Goal: Task Accomplishment & Management: Manage account settings

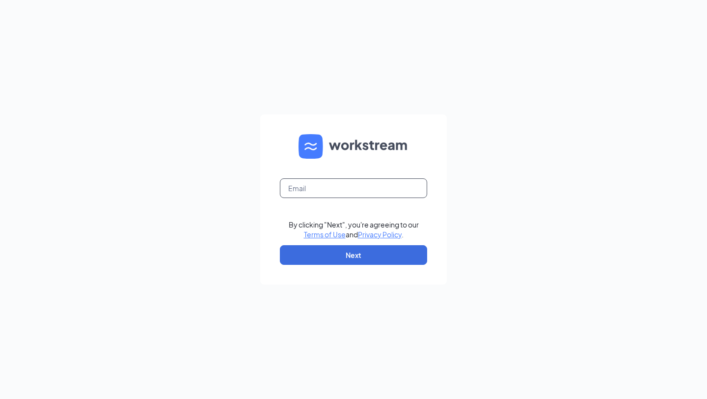
click at [338, 183] on input "text" at bounding box center [353, 188] width 147 height 20
type input "kevin.kilcrease@cfacorinthms.com"
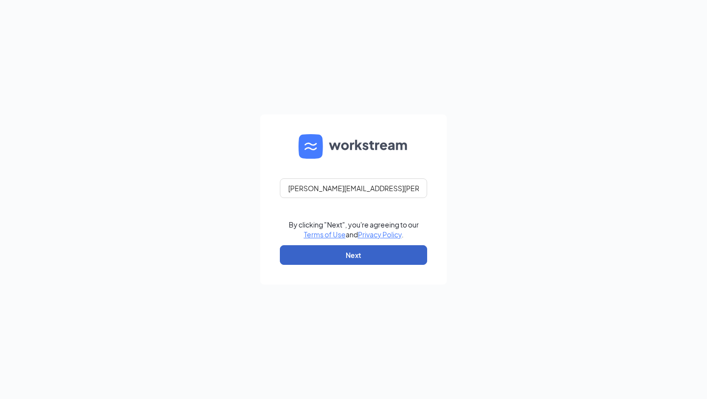
click at [326, 253] on button "Next" at bounding box center [353, 255] width 147 height 20
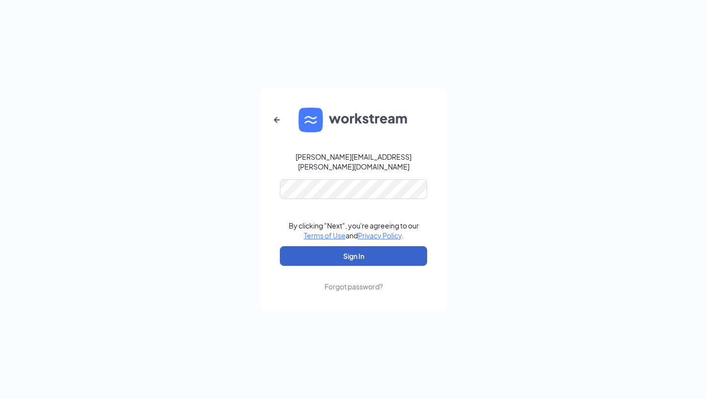
click at [341, 251] on button "Sign In" at bounding box center [353, 256] width 147 height 20
click at [346, 239] on form "kevin.kilcrease@cfacorinthms.com By clicking "Next", you're agreeing to our Ter…" at bounding box center [353, 199] width 187 height 223
click at [345, 246] on button "Sign In" at bounding box center [353, 256] width 147 height 20
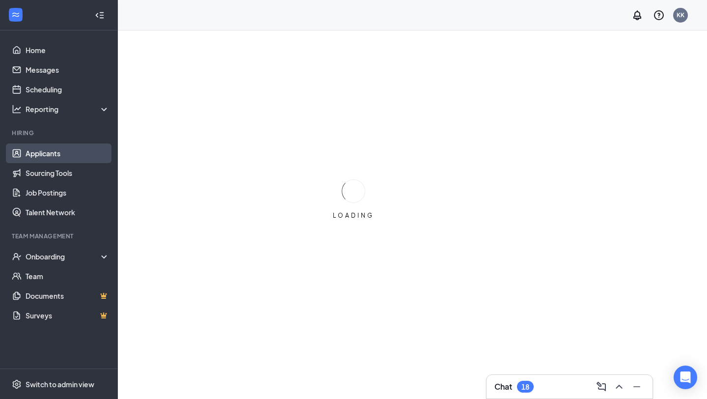
click at [75, 156] on link "Applicants" at bounding box center [68, 153] width 84 height 20
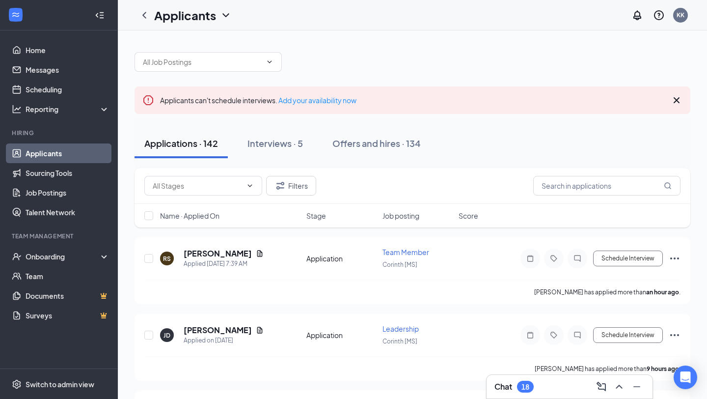
click at [527, 384] on div "18" at bounding box center [525, 386] width 8 height 8
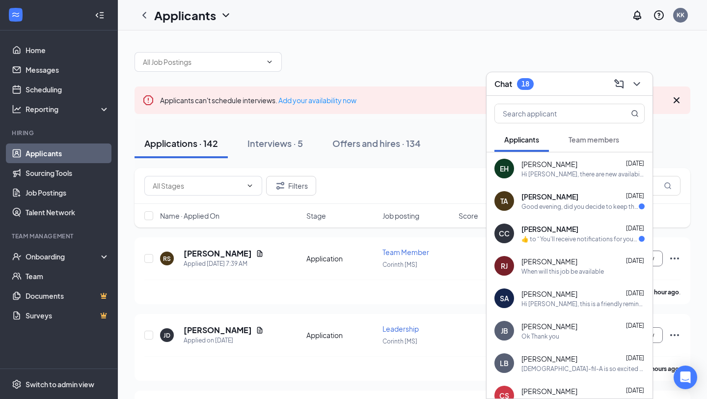
click at [553, 211] on div "TA [PERSON_NAME] [DATE] Good evening, did you decide to keep the cleaners as an…" at bounding box center [569, 201] width 166 height 32
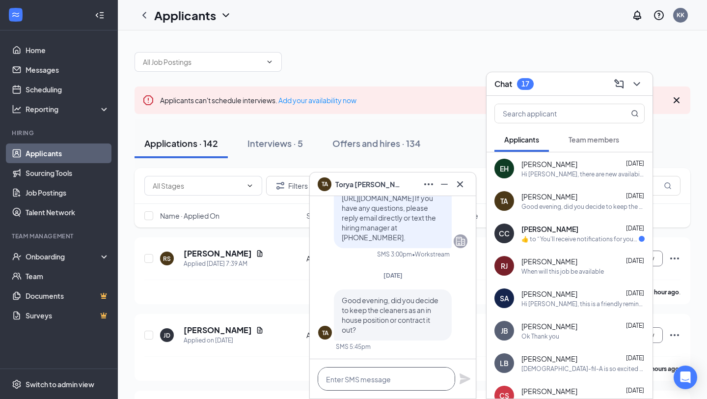
click at [376, 375] on textarea at bounding box center [386, 379] width 137 height 24
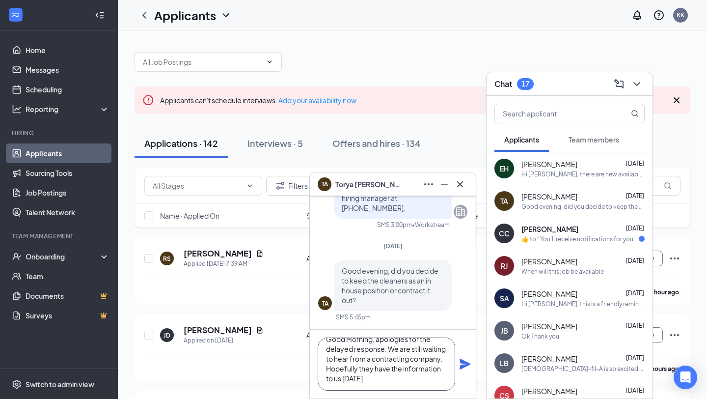
scroll to position [11, 0]
type textarea "Good Morning, apologies for the delayed response. We are still waiting to hear …"
click at [466, 361] on icon "Plane" at bounding box center [464, 363] width 11 height 11
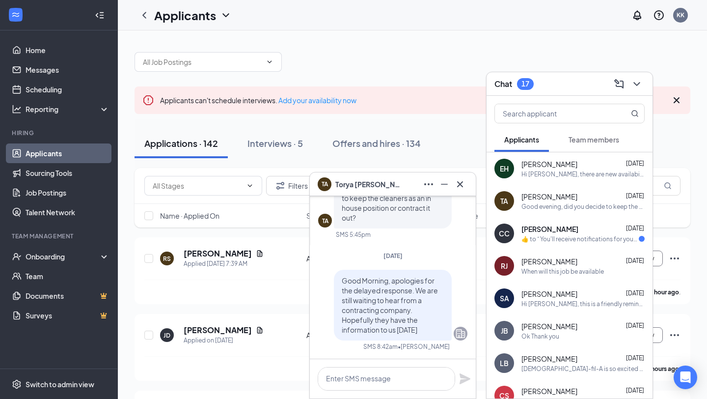
scroll to position [0, 0]
click at [402, 190] on div "TA [PERSON_NAME]" at bounding box center [393, 184] width 150 height 16
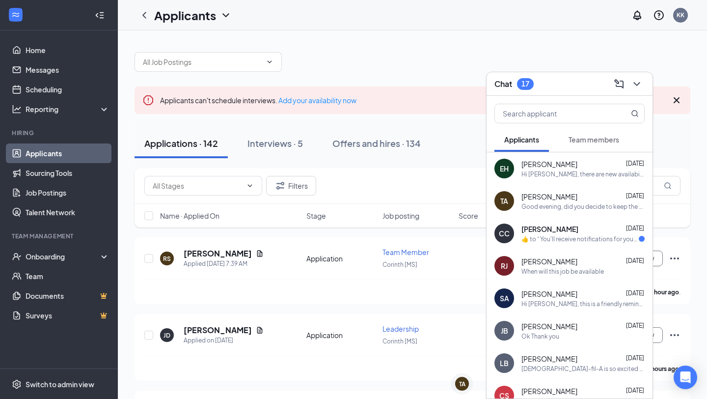
click at [548, 81] on div "Chat 17" at bounding box center [569, 83] width 150 height 15
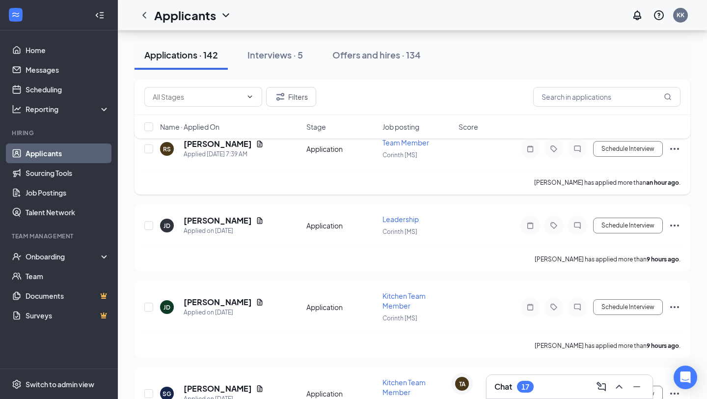
scroll to position [113, 0]
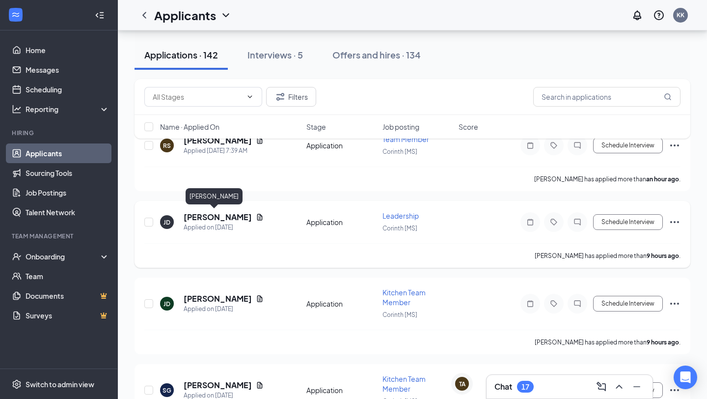
click at [211, 212] on h5 "[PERSON_NAME]" at bounding box center [218, 217] width 68 height 11
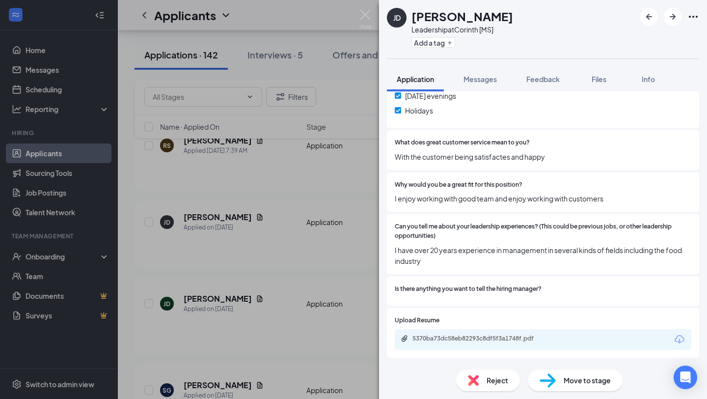
scroll to position [808, 0]
click at [477, 337] on div "5370ba73dc58eb82293c8df5f3a1748f.pdf" at bounding box center [480, 338] width 137 height 8
click at [488, 376] on span "Reject" at bounding box center [497, 379] width 22 height 11
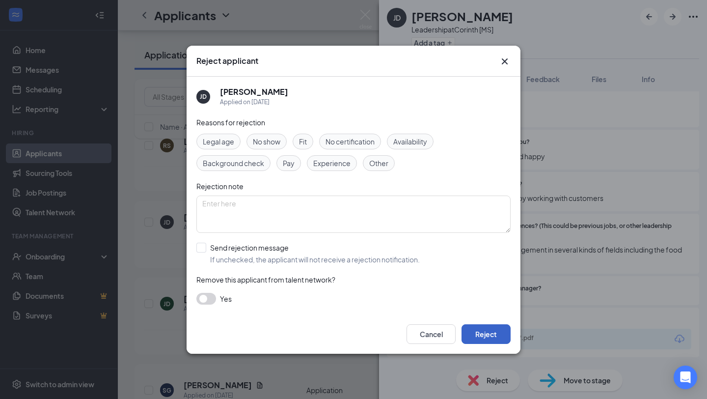
click at [472, 328] on button "Reject" at bounding box center [485, 334] width 49 height 20
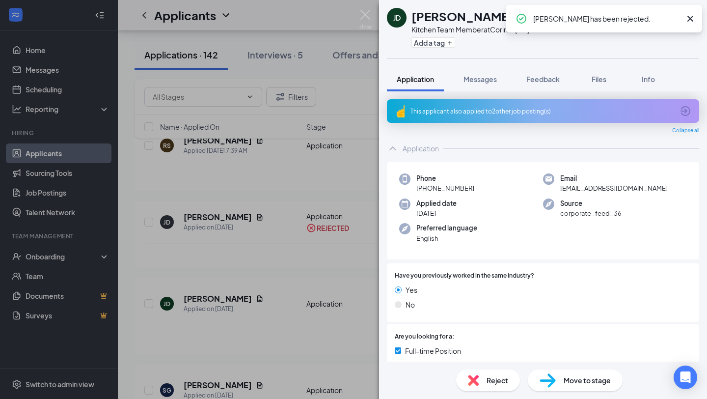
click at [465, 378] on div "Reject" at bounding box center [488, 380] width 64 height 22
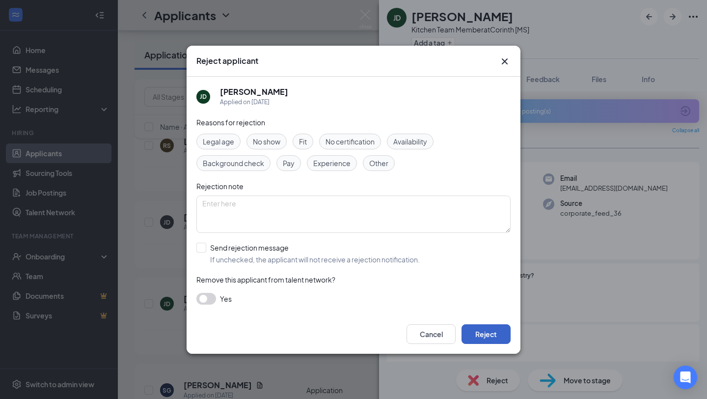
click at [473, 326] on button "Reject" at bounding box center [485, 334] width 49 height 20
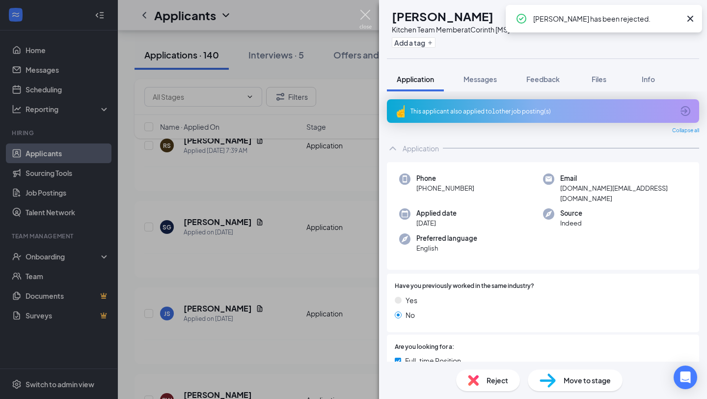
click at [361, 16] on img at bounding box center [365, 19] width 12 height 19
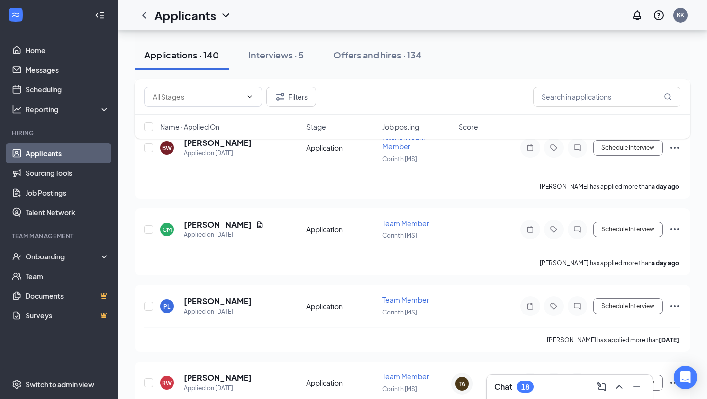
scroll to position [374, 0]
